Goal: Information Seeking & Learning: Learn about a topic

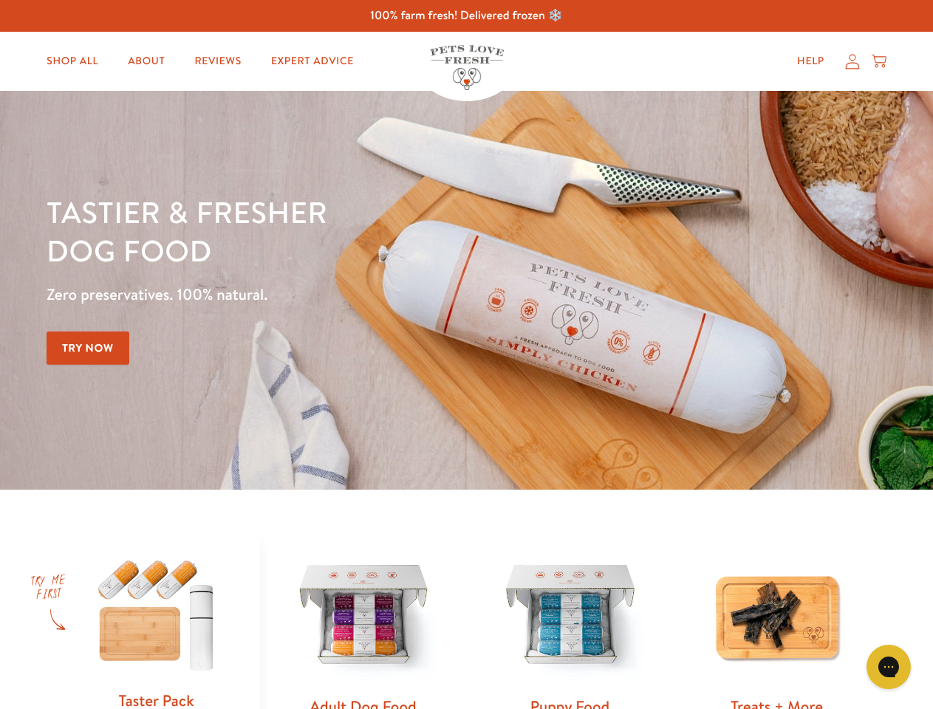
click at [466, 354] on div "Tastier & fresher dog food Zero preservatives. 100% natural. Try Now" at bounding box center [327, 290] width 560 height 195
click at [888, 667] on icon "Open gorgias live chat" at bounding box center [888, 666] width 14 height 14
